Goal: Navigation & Orientation: Find specific page/section

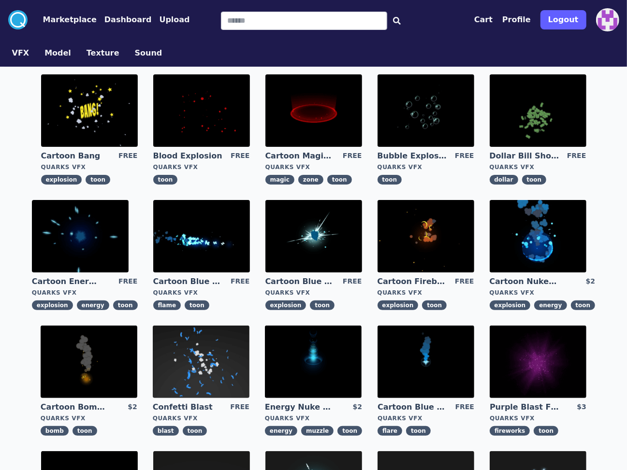
click at [58, 51] on button "Model" at bounding box center [57, 53] width 27 height 12
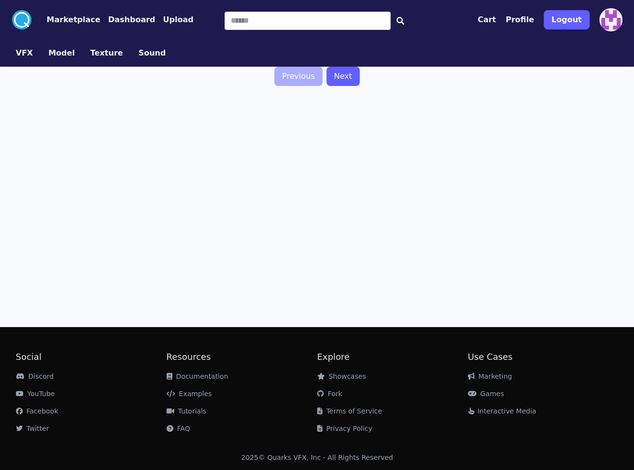
click at [16, 53] on button "VFX" at bounding box center [24, 53] width 17 height 12
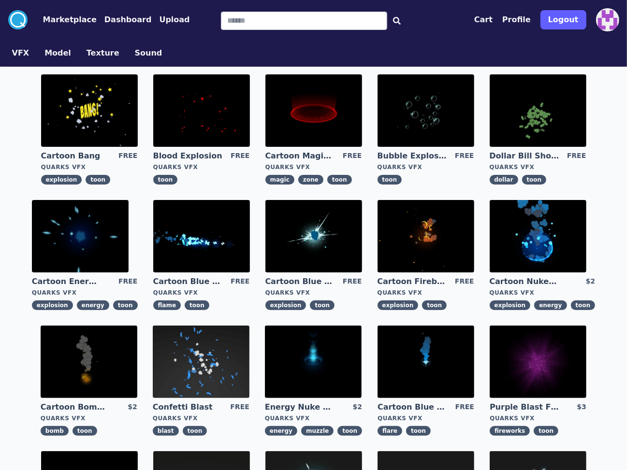
click at [44, 51] on button "Model" at bounding box center [57, 53] width 27 height 12
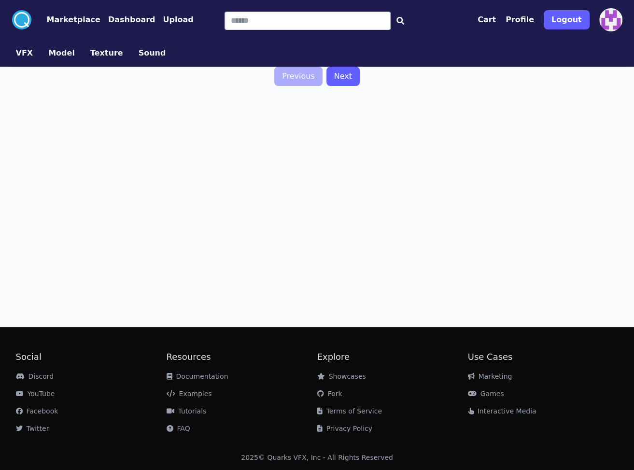
click at [140, 53] on button "Sound" at bounding box center [153, 53] width 28 height 12
click at [106, 51] on button "Texture" at bounding box center [106, 53] width 33 height 12
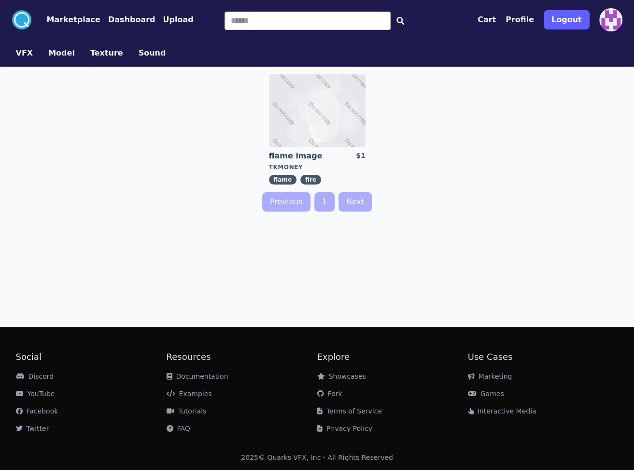
click at [63, 17] on button "Marketplace" at bounding box center [74, 20] width 54 height 12
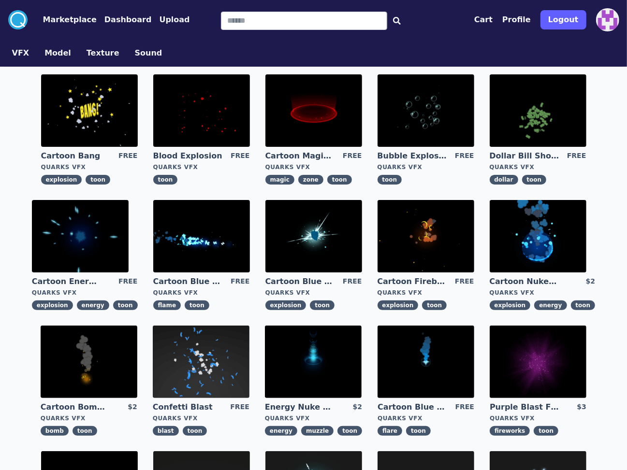
click at [16, 17] on circle at bounding box center [17, 19] width 19 height 19
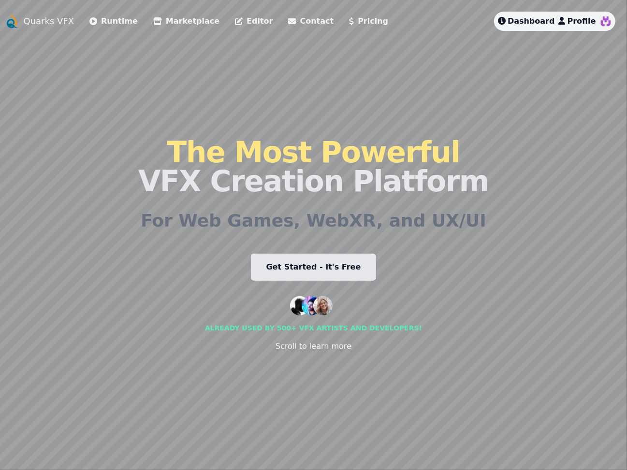
click at [354, 271] on link "Get Started - It's Free" at bounding box center [314, 267] width 126 height 27
click at [236, 22] on link "Editor" at bounding box center [254, 21] width 38 height 12
